Goal: Transaction & Acquisition: Book appointment/travel/reservation

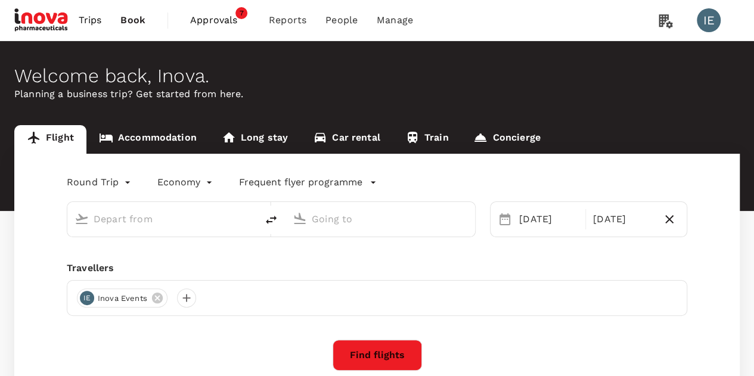
click at [149, 141] on link "Accommodation" at bounding box center [147, 139] width 123 height 29
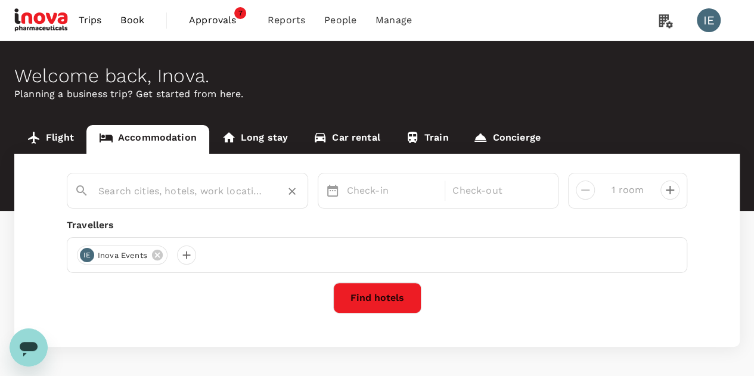
click at [206, 192] on input "text" at bounding box center [182, 191] width 169 height 18
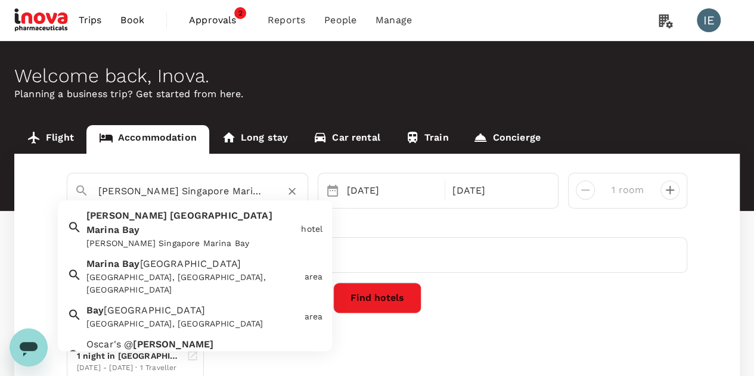
drag, startPoint x: 244, startPoint y: 191, endPoint x: 73, endPoint y: 182, distance: 172.0
click at [73, 182] on div "[PERSON_NAME] Singapore Marina Bay" at bounding box center [183, 186] width 236 height 31
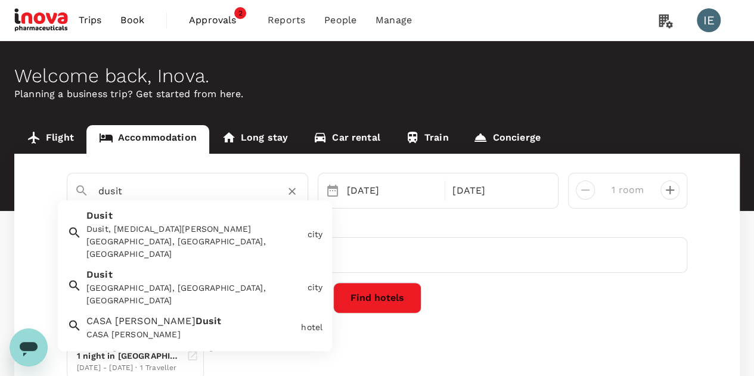
click at [205, 363] on div "[GEOGRAPHIC_DATA], [GEOGRAPHIC_DATA], [GEOGRAPHIC_DATA], [GEOGRAPHIC_DATA]" at bounding box center [192, 375] width 213 height 25
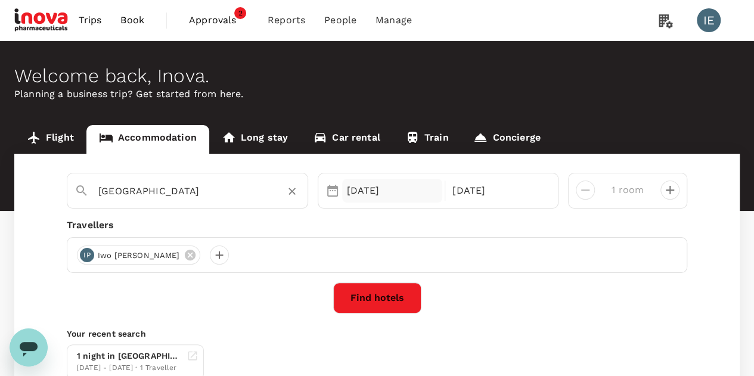
type input "[GEOGRAPHIC_DATA]"
click at [351, 199] on div "[DATE]" at bounding box center [392, 191] width 101 height 24
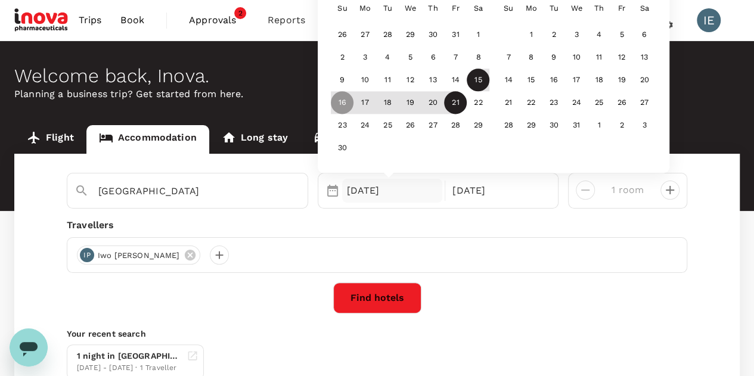
click at [476, 78] on div "15" at bounding box center [478, 80] width 23 height 23
click at [414, 104] on div "19" at bounding box center [410, 103] width 23 height 23
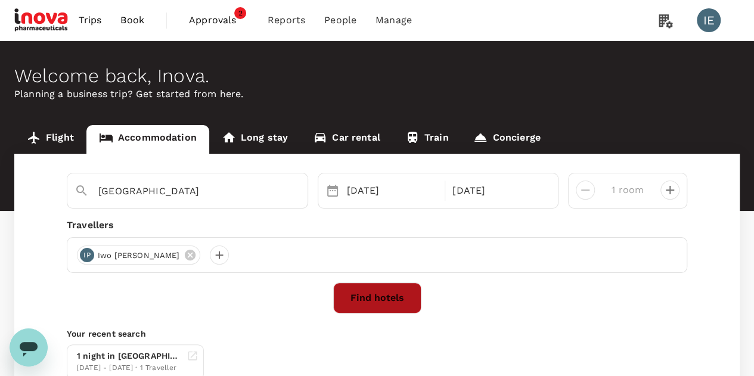
click at [392, 296] on button "Find hotels" at bounding box center [377, 298] width 88 height 31
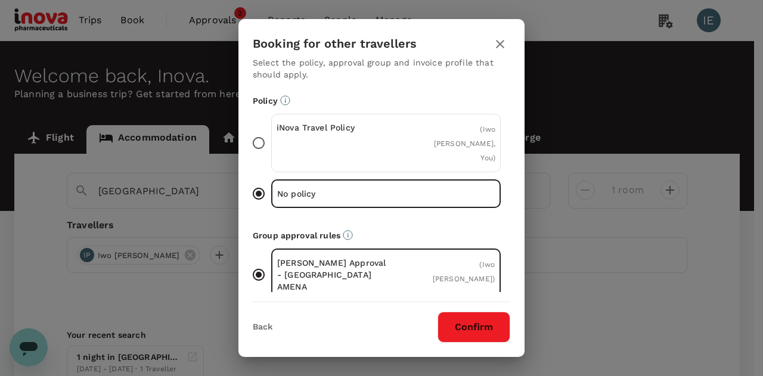
click at [328, 138] on div "iNova Travel Policy" at bounding box center [332, 143] width 110 height 43
click at [271, 138] on input "iNova Travel Policy ( Iwo [PERSON_NAME], You )" at bounding box center [258, 143] width 25 height 25
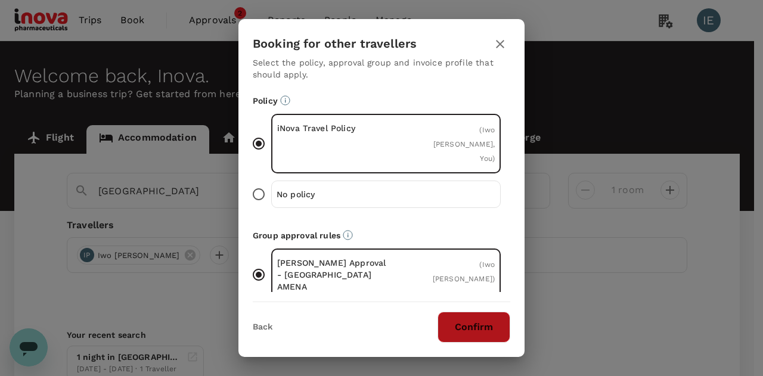
drag, startPoint x: 476, startPoint y: 326, endPoint x: 464, endPoint y: 317, distance: 14.8
click at [476, 326] on button "Confirm" at bounding box center [474, 327] width 73 height 31
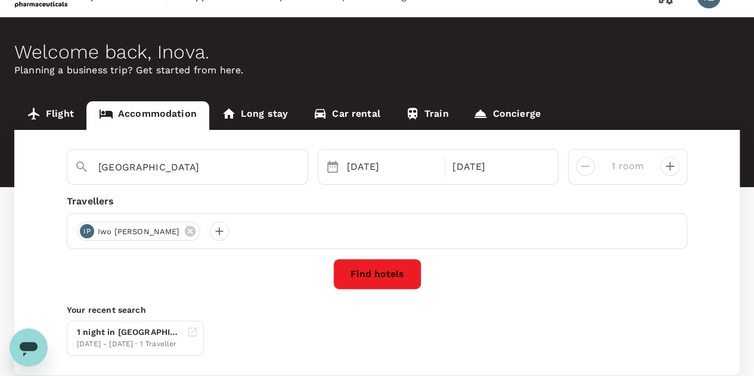
scroll to position [60, 0]
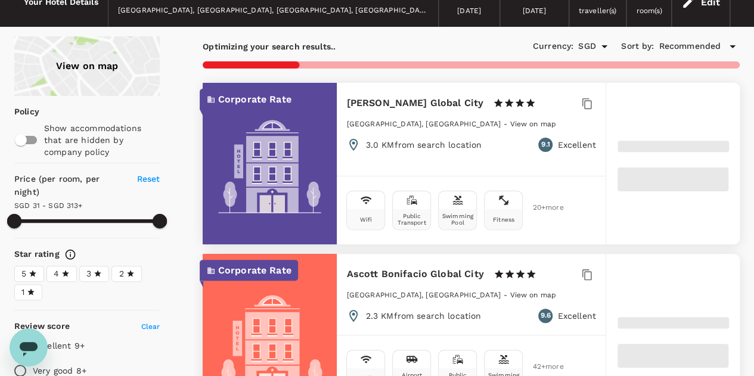
type input "313.01"
type input "11.01"
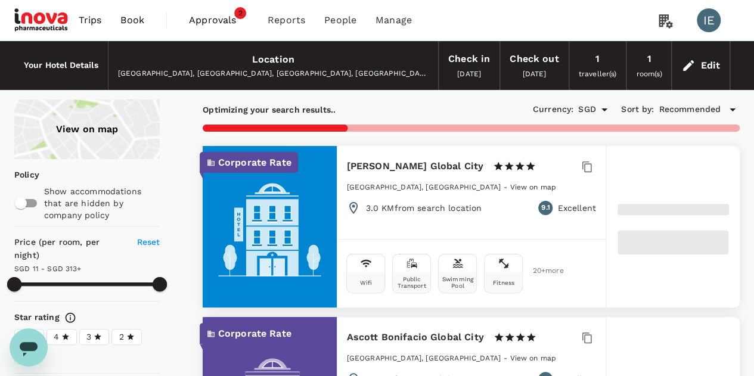
type input "312.25"
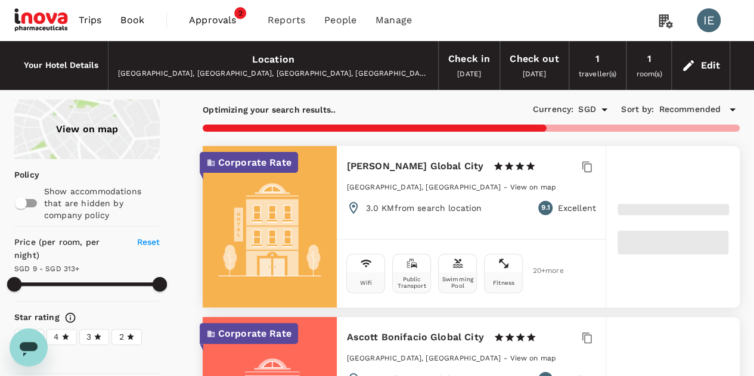
type input "9.25"
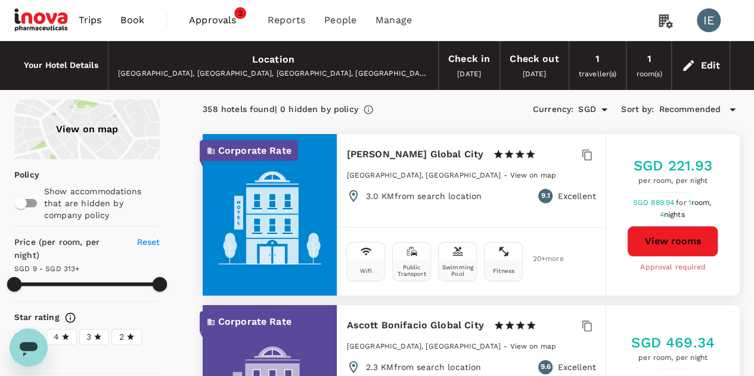
type input "313.25"
click at [722, 68] on div "Edit" at bounding box center [701, 66] width 58 height 42
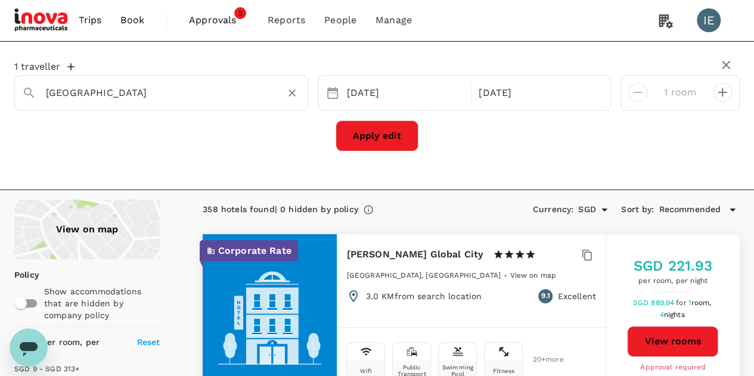
click at [227, 95] on input "[GEOGRAPHIC_DATA]" at bounding box center [156, 92] width 221 height 18
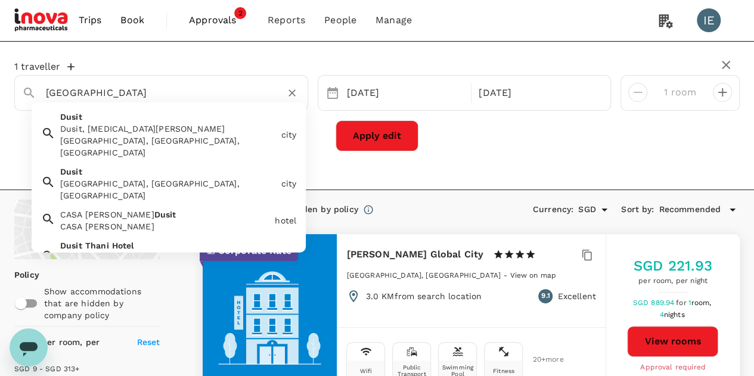
paste input "The LakeView, [GEOGRAPHIC_DATA], [GEOGRAPHIC_DATA], [GEOGRAPHIC_DATA], [GEOGRAP…"
type input "[GEOGRAPHIC_DATA]"
click at [352, 128] on button "Apply edit" at bounding box center [377, 135] width 83 height 31
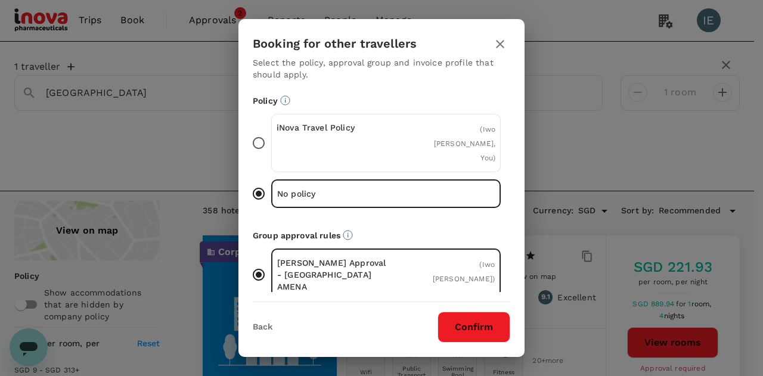
click at [435, 143] on span "( Iwo [PERSON_NAME], You )" at bounding box center [464, 143] width 61 height 37
click at [271, 143] on input "iNova Travel Policy ( Iwo [PERSON_NAME], You )" at bounding box center [258, 143] width 25 height 25
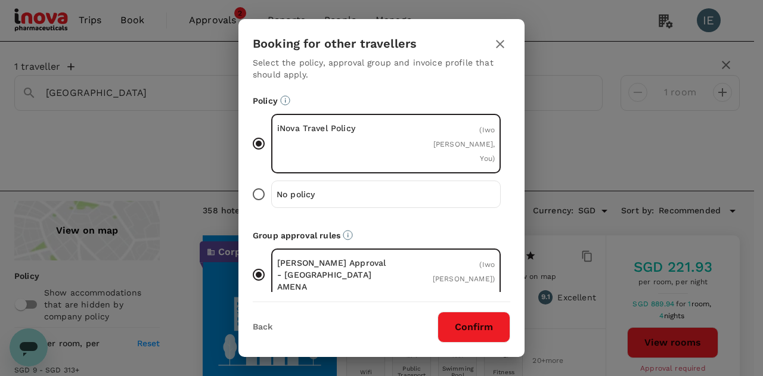
click at [496, 336] on button "Confirm" at bounding box center [474, 327] width 73 height 31
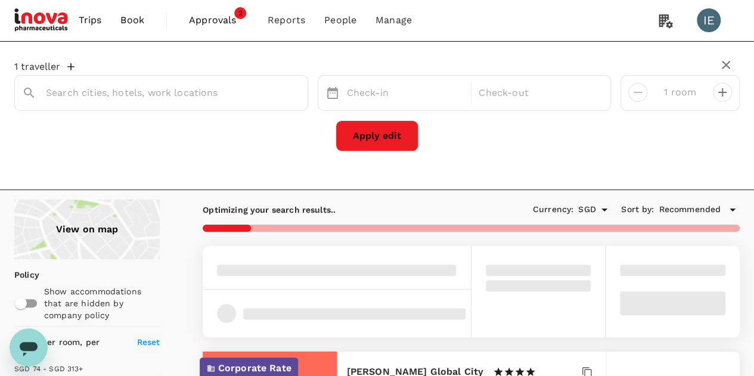
type input "[GEOGRAPHIC_DATA]"
type input "313.01"
type input "11.01"
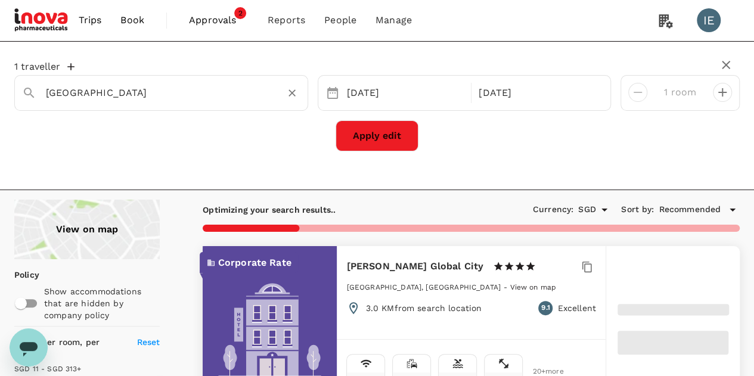
click at [221, 93] on input "[GEOGRAPHIC_DATA]" at bounding box center [156, 92] width 221 height 18
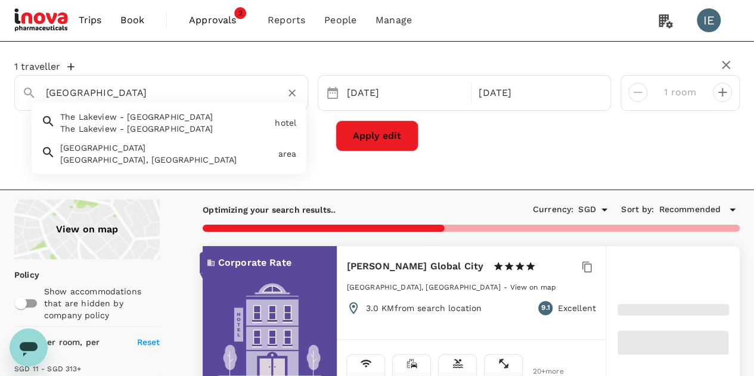
type input "313.25"
type input "9.25"
type input "313.25"
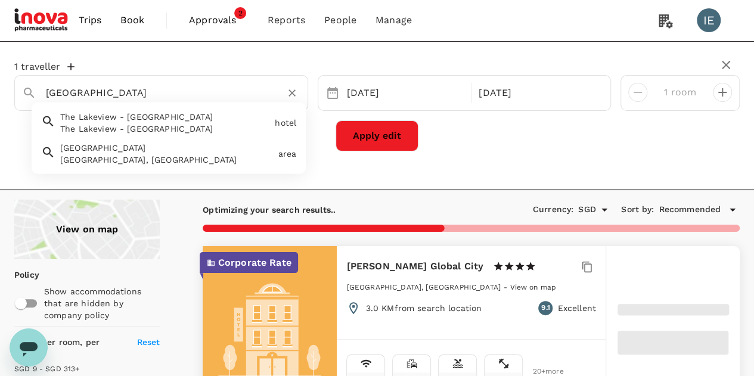
click at [202, 128] on div "The Lakeview - [GEOGRAPHIC_DATA]" at bounding box center [165, 129] width 210 height 12
type input "The Lakeview - [GEOGRAPHIC_DATA]"
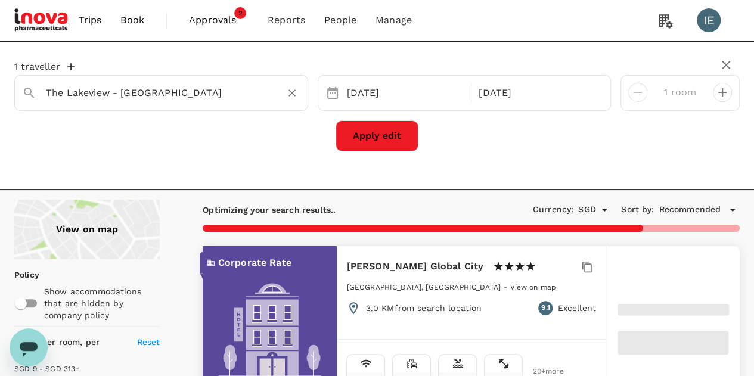
type input "313.25"
click at [291, 95] on button "Clear" at bounding box center [292, 93] width 17 height 17
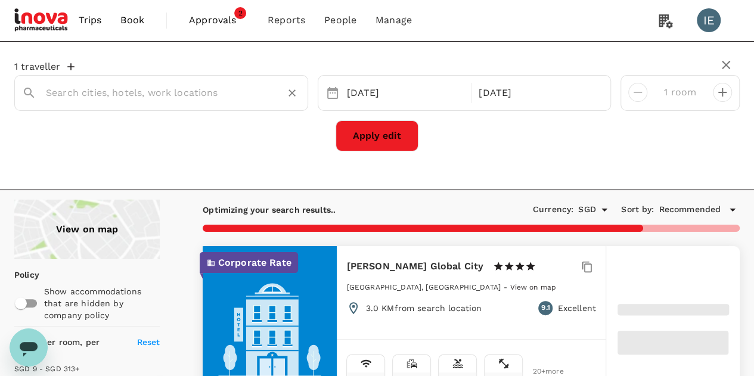
click at [173, 103] on div at bounding box center [161, 93] width 294 height 36
click at [193, 91] on input "text" at bounding box center [156, 92] width 221 height 18
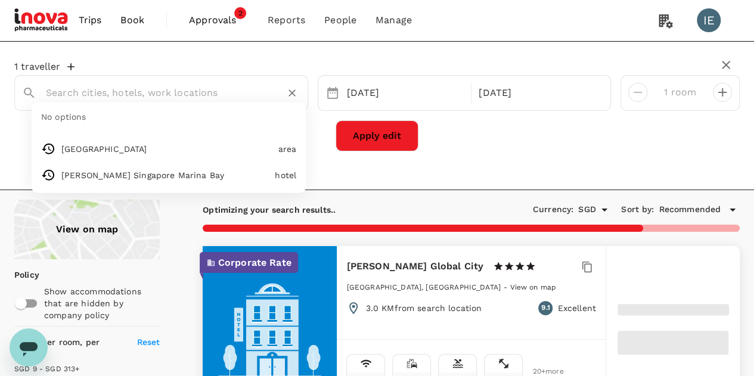
paste input "The LakeView, [GEOGRAPHIC_DATA], [GEOGRAPHIC_DATA], [GEOGRAPHIC_DATA], [GEOGRAP…"
type input "The LakeView, [GEOGRAPHIC_DATA], [GEOGRAPHIC_DATA], [GEOGRAPHIC_DATA], [GEOGRAP…"
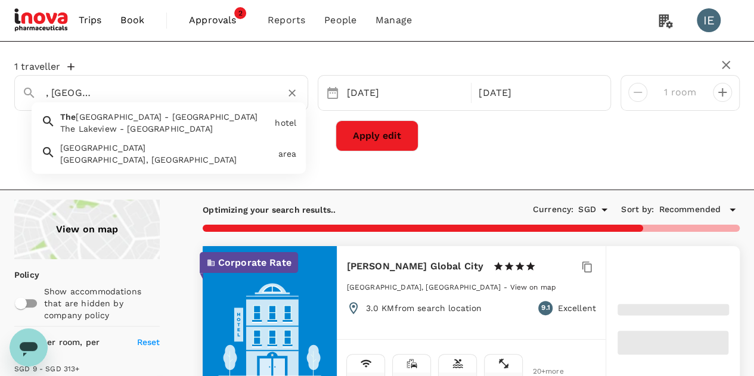
type input "313.25"
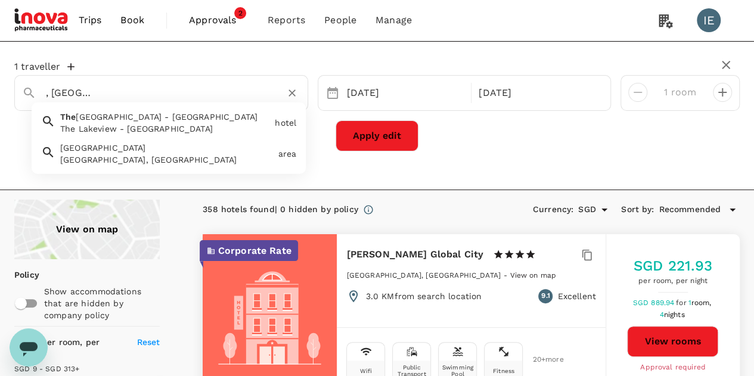
type input "The LakeView, [GEOGRAPHIC_DATA], [GEOGRAPHIC_DATA], [GEOGRAPHIC_DATA], [GEOGRAP…"
click at [382, 138] on button "Apply edit" at bounding box center [377, 135] width 83 height 31
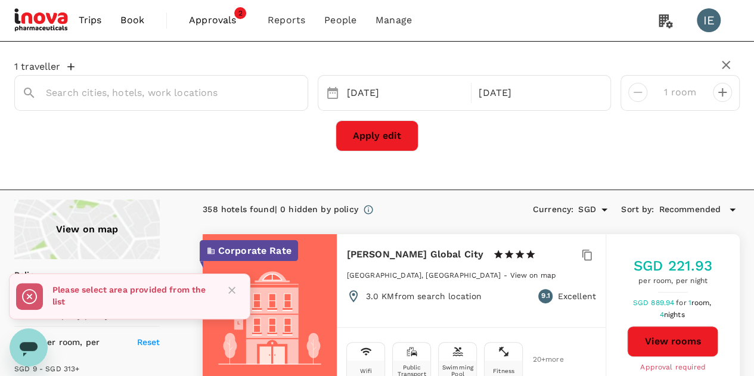
type input "313.25"
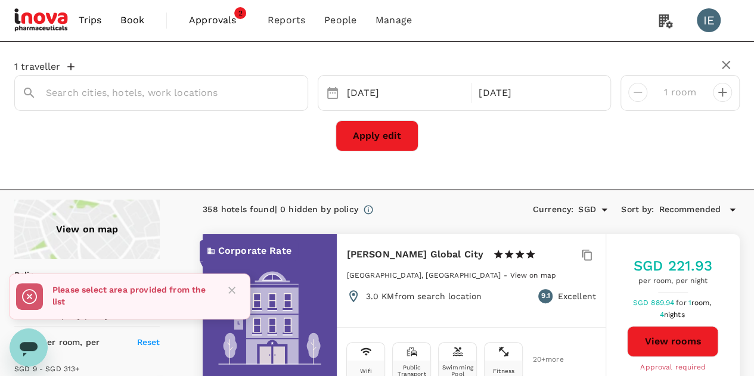
click at [394, 130] on button "Apply edit" at bounding box center [377, 135] width 83 height 31
drag, startPoint x: 230, startPoint y: 76, endPoint x: 231, endPoint y: 85, distance: 9.0
click at [230, 82] on div at bounding box center [168, 88] width 264 height 29
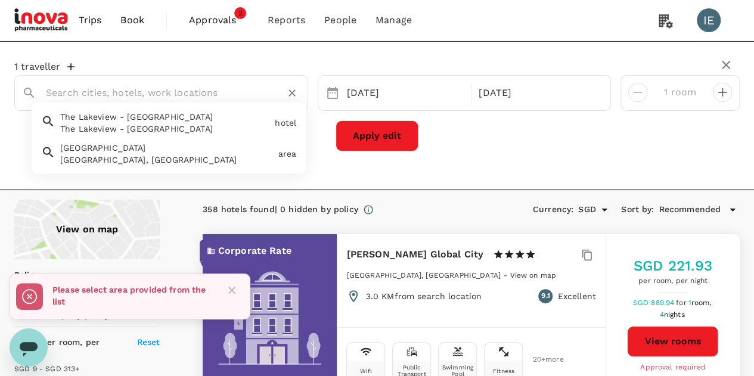
drag, startPoint x: 233, startPoint y: 86, endPoint x: 234, endPoint y: 80, distance: 6.2
click at [234, 84] on input "text" at bounding box center [156, 92] width 221 height 18
paste input "The LakeView, [GEOGRAPHIC_DATA], [GEOGRAPHIC_DATA], [GEOGRAPHIC_DATA], [GEOGRAP…"
type input "The LakeView, [GEOGRAPHIC_DATA], [GEOGRAPHIC_DATA], [GEOGRAPHIC_DATA], [GEOGRAP…"
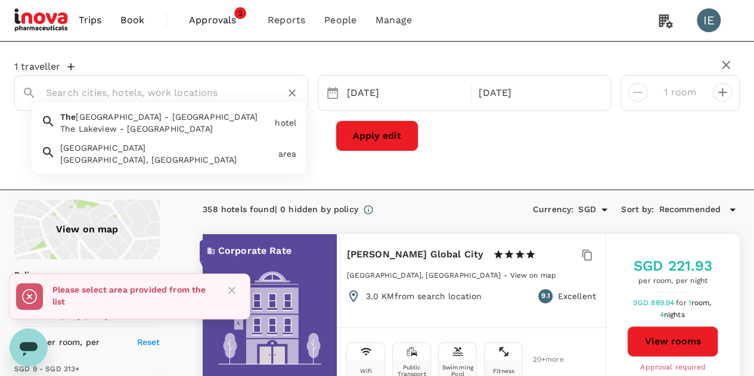
scroll to position [0, 0]
click at [379, 141] on button "Apply edit" at bounding box center [377, 135] width 83 height 31
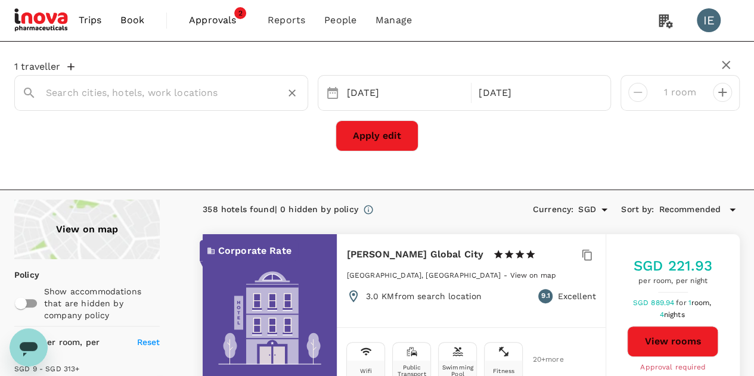
click at [179, 95] on input "text" at bounding box center [156, 92] width 221 height 18
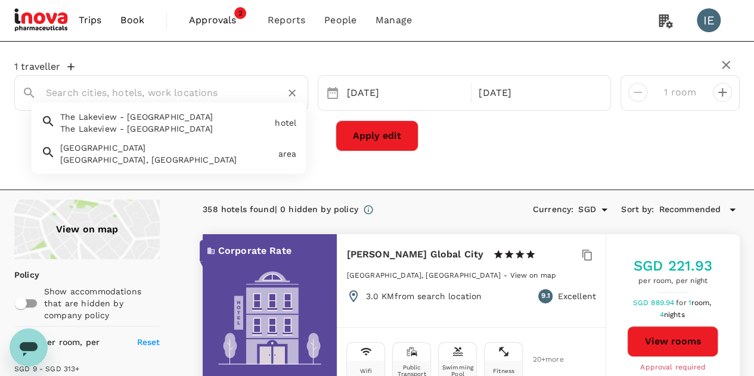
paste input "The LakeView, [GEOGRAPHIC_DATA], [GEOGRAPHIC_DATA], [GEOGRAPHIC_DATA], [GEOGRAP…"
type input "The LakeView, [GEOGRAPHIC_DATA], [GEOGRAPHIC_DATA], [GEOGRAPHIC_DATA], [GEOGRAP…"
click at [289, 90] on icon "Clear" at bounding box center [292, 92] width 7 height 7
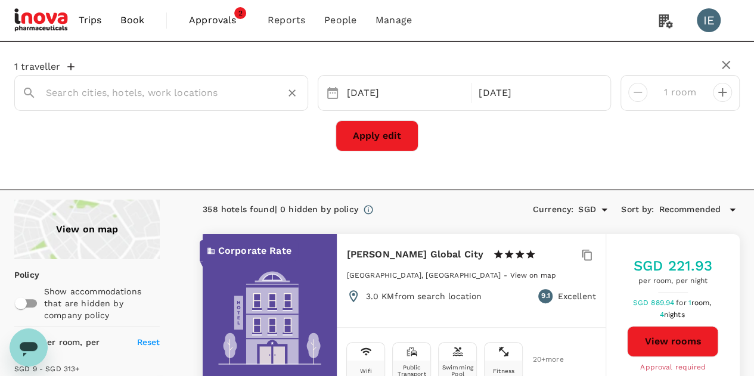
click at [240, 90] on input "text" at bounding box center [156, 92] width 221 height 18
paste input "[GEOGRAPHIC_DATA] [GEOGRAPHIC_DATA]"
type input "[GEOGRAPHIC_DATA] [GEOGRAPHIC_DATA]"
click at [383, 145] on button "Apply edit" at bounding box center [377, 135] width 83 height 31
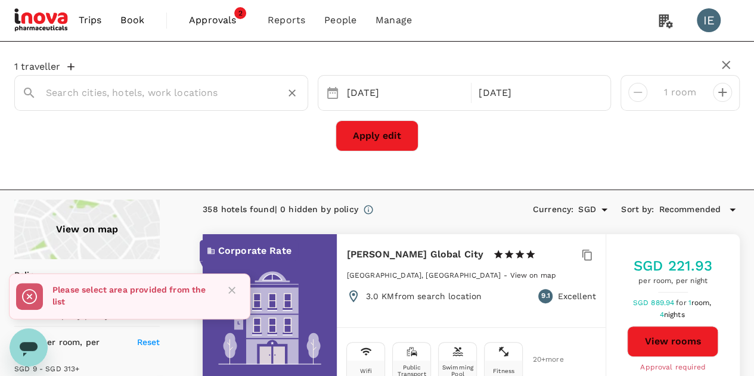
click at [237, 89] on input "text" at bounding box center [156, 92] width 221 height 18
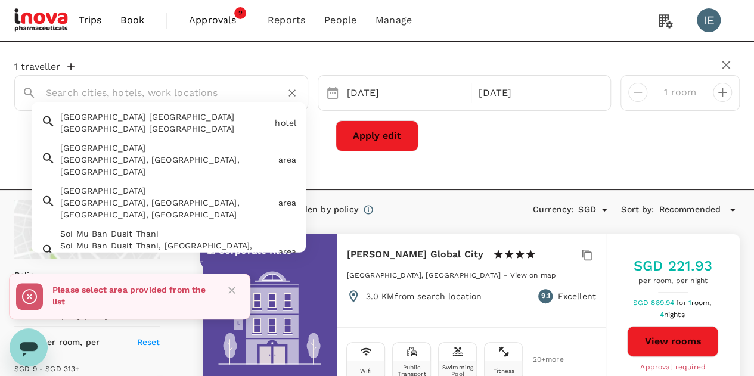
paste input "[GEOGRAPHIC_DATA] [GEOGRAPHIC_DATA]"
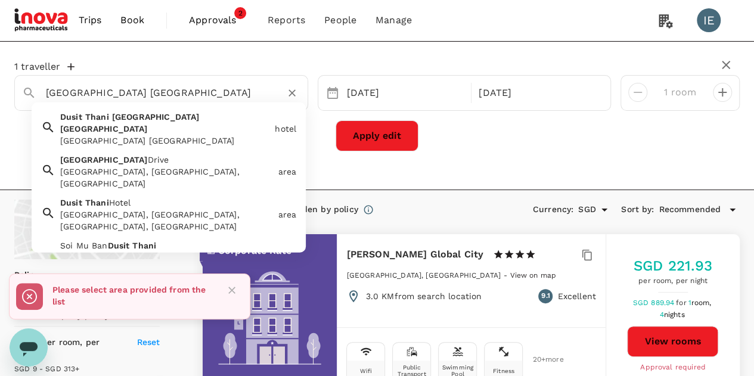
click at [144, 121] on div "[GEOGRAPHIC_DATA] [GEOGRAPHIC_DATA] [GEOGRAPHIC_DATA] [GEOGRAPHIC_DATA] [GEOGRA…" at bounding box center [162, 126] width 215 height 41
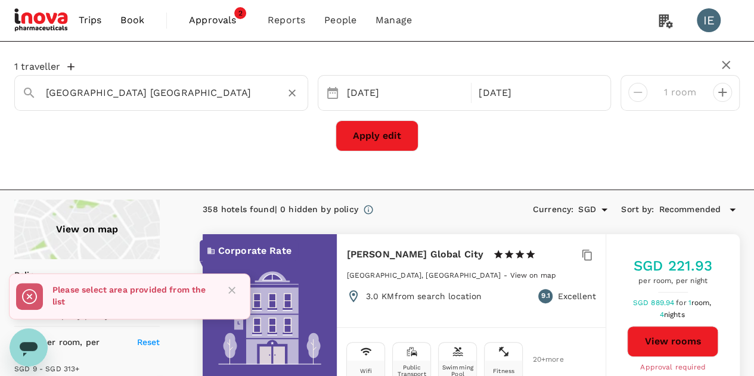
type input "[GEOGRAPHIC_DATA] [GEOGRAPHIC_DATA]"
click at [404, 140] on button "Apply edit" at bounding box center [377, 135] width 83 height 31
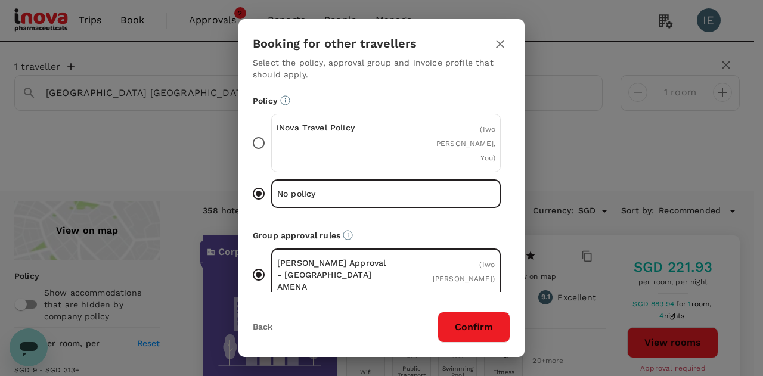
click at [404, 140] on div "iNova Travel Policy ( Iwo [PERSON_NAME], You )" at bounding box center [386, 143] width 230 height 58
click at [271, 140] on input "iNova Travel Policy ( Iwo [PERSON_NAME], You )" at bounding box center [258, 143] width 25 height 25
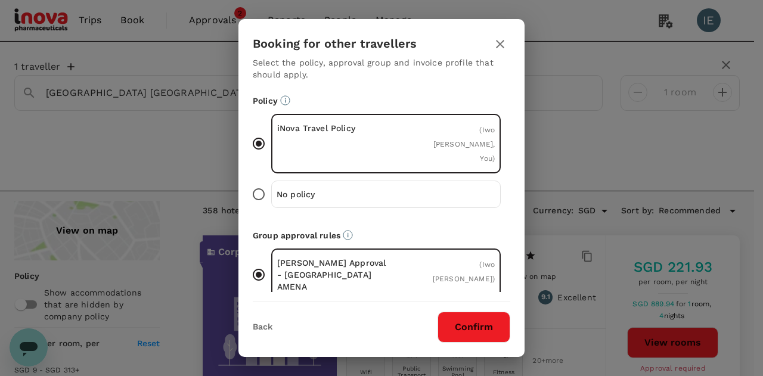
click at [481, 333] on button "Confirm" at bounding box center [474, 327] width 73 height 31
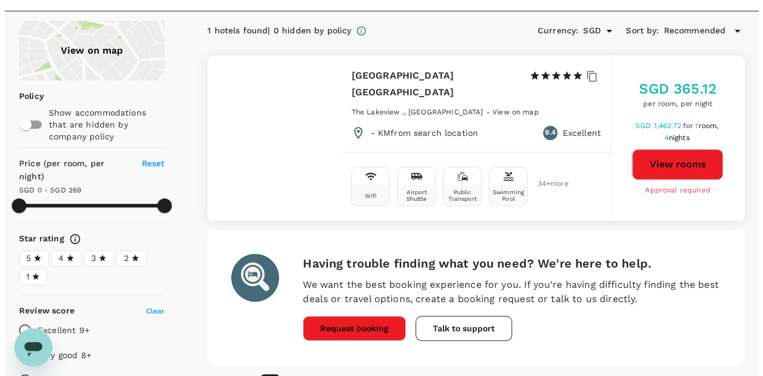
scroll to position [119, 0]
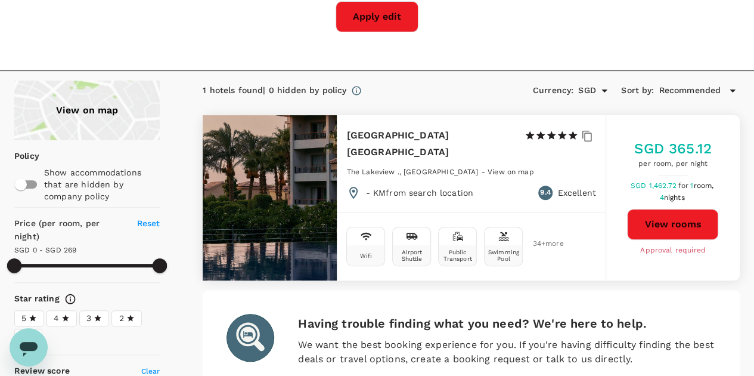
type input "269"
